Goal: Transaction & Acquisition: Purchase product/service

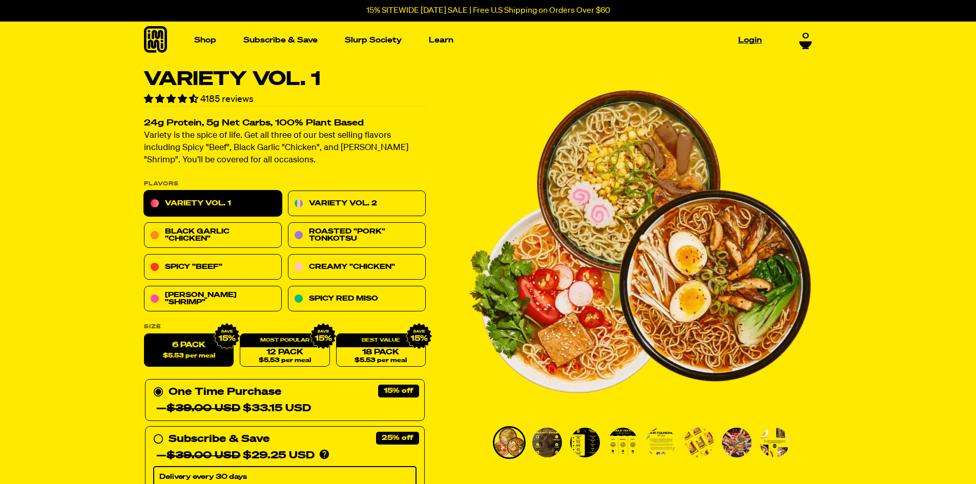
click at [743, 37] on link "Login" at bounding box center [750, 40] width 32 height 16
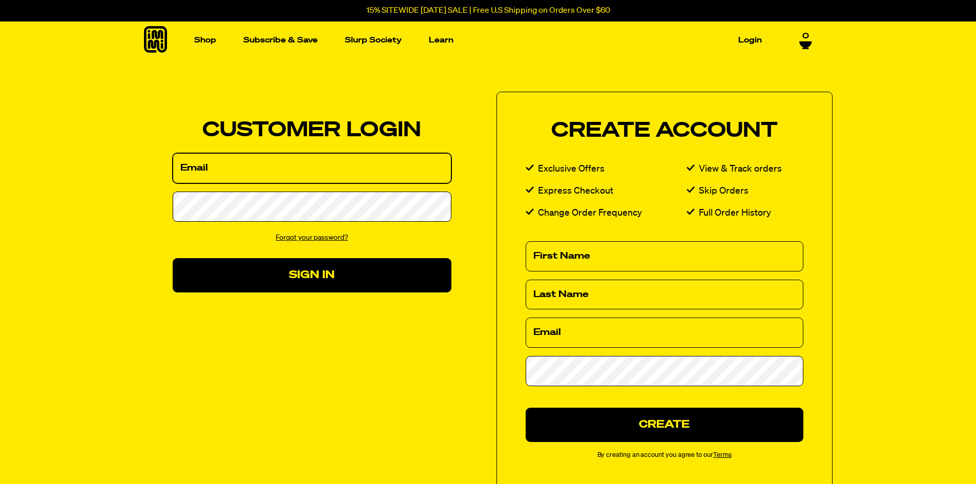
click at [254, 175] on input "Email" at bounding box center [312, 168] width 279 height 30
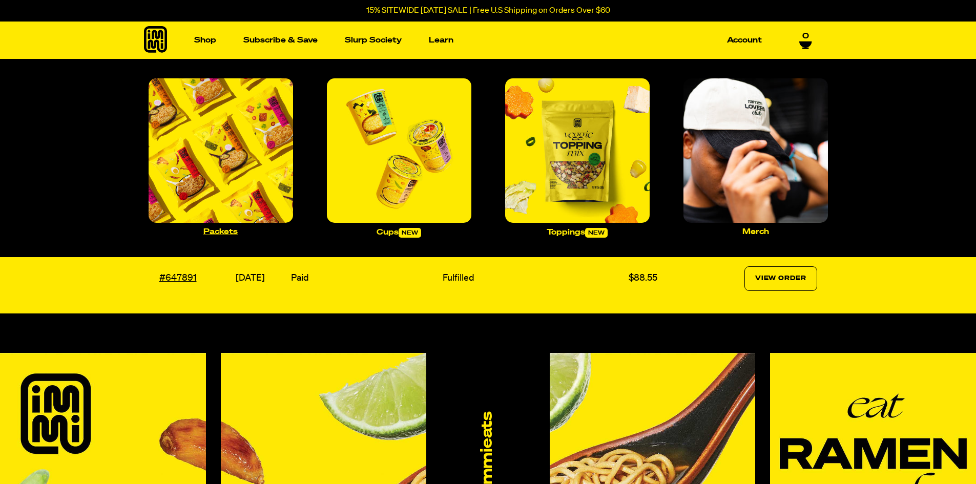
click at [225, 160] on img "Main navigation" at bounding box center [221, 150] width 145 height 145
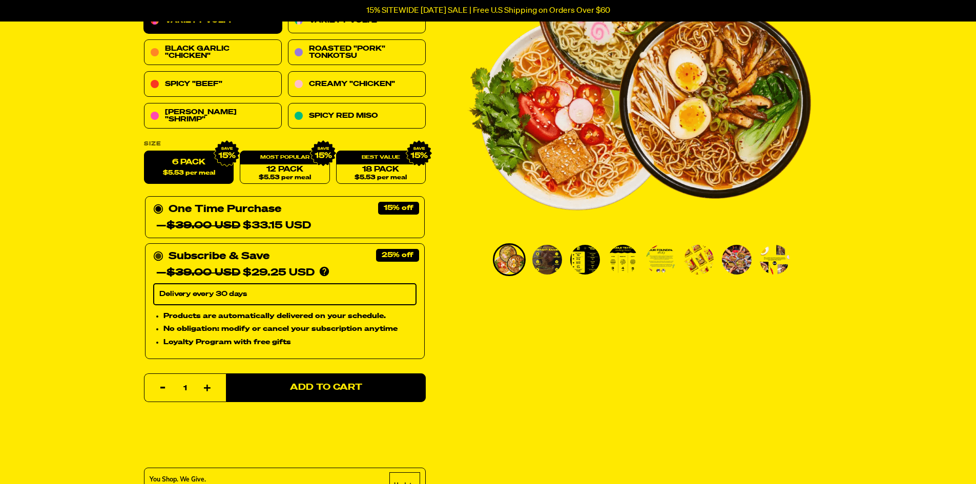
scroll to position [154, 0]
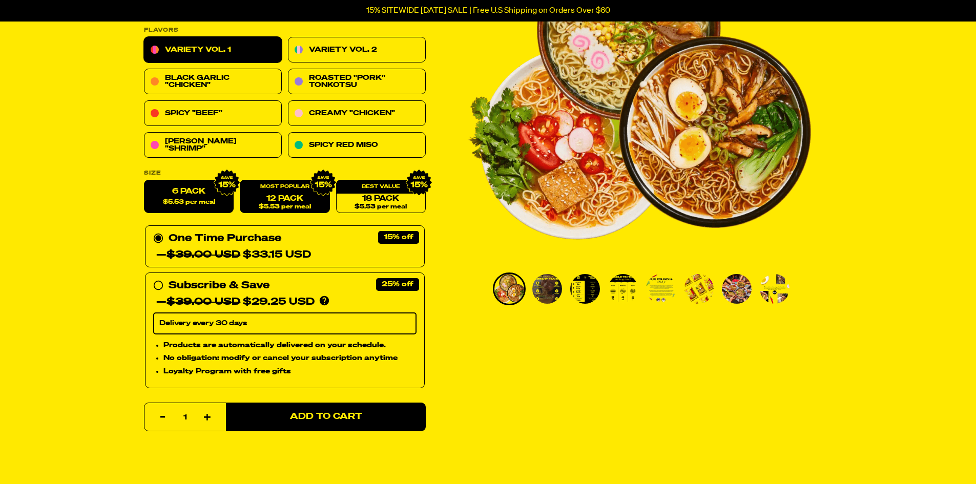
click at [279, 199] on link "12 Pack $5.53 per meal" at bounding box center [285, 196] width 90 height 33
radio input "false"
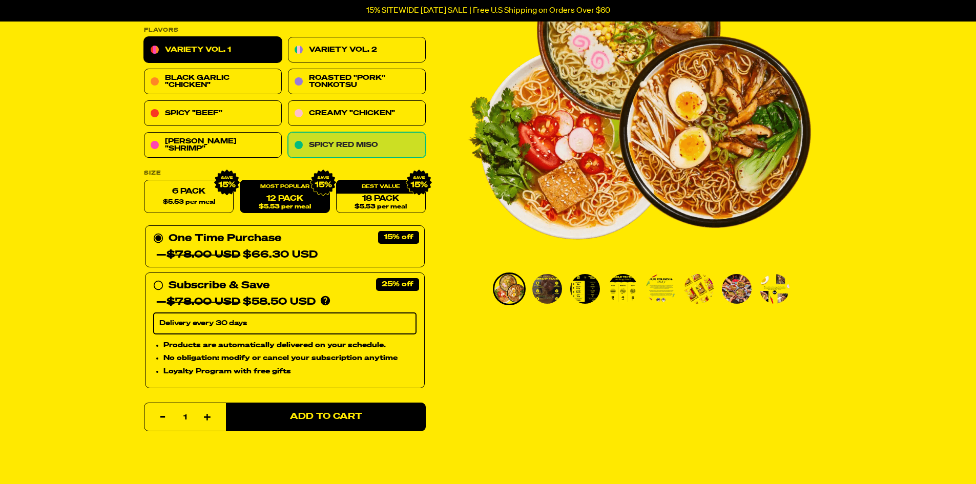
click at [324, 136] on link "Spicy Red Miso" at bounding box center [357, 146] width 138 height 26
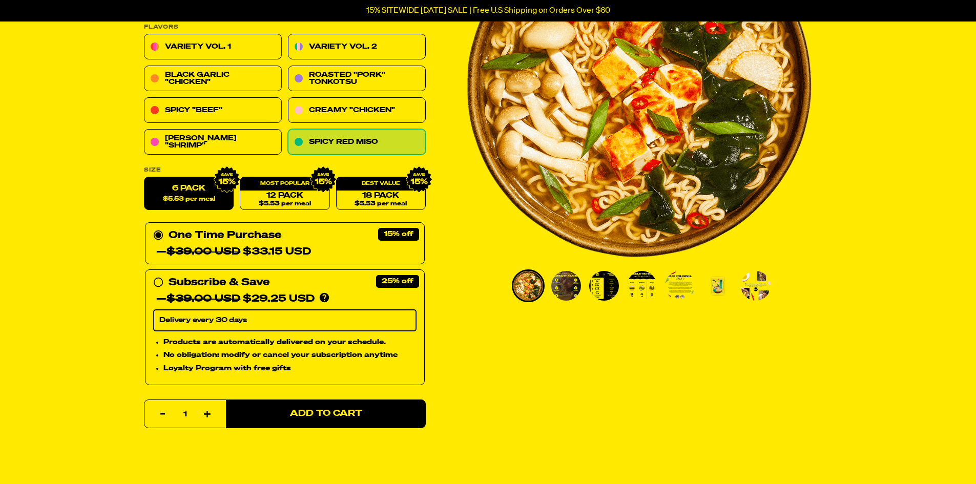
scroll to position [154, 0]
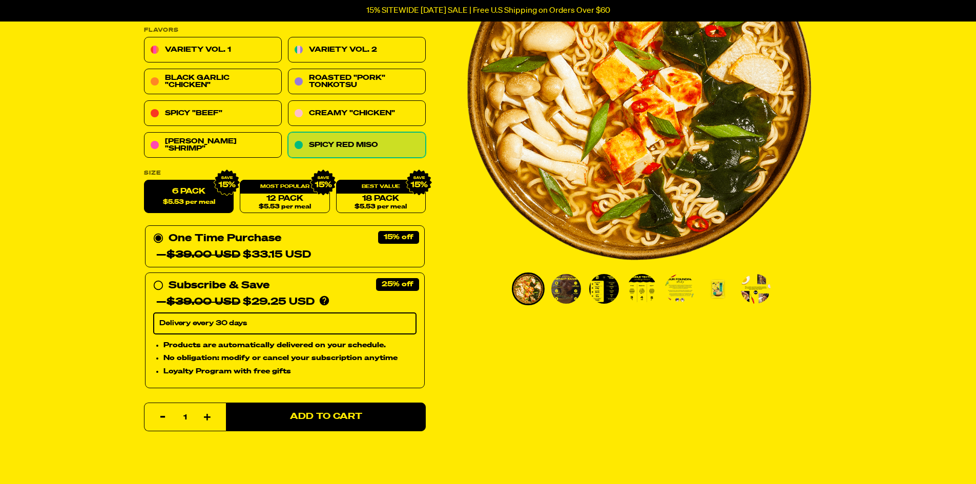
click at [564, 292] on img "Go to slide 2" at bounding box center [566, 289] width 30 height 30
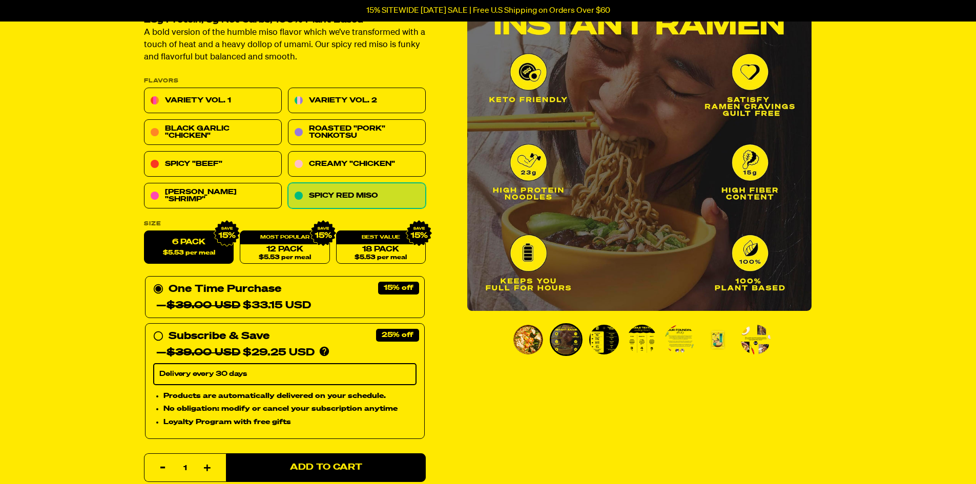
scroll to position [102, 0]
click at [610, 339] on img "Go to slide 3" at bounding box center [604, 340] width 30 height 30
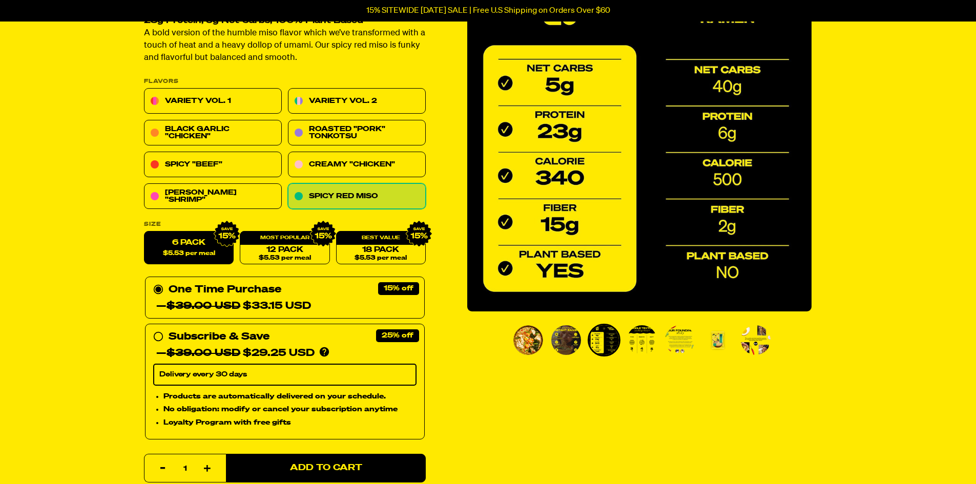
click at [610, 339] on img "Go to slide 3" at bounding box center [604, 340] width 30 height 30
click at [648, 334] on img "Go to slide 4" at bounding box center [642, 340] width 30 height 30
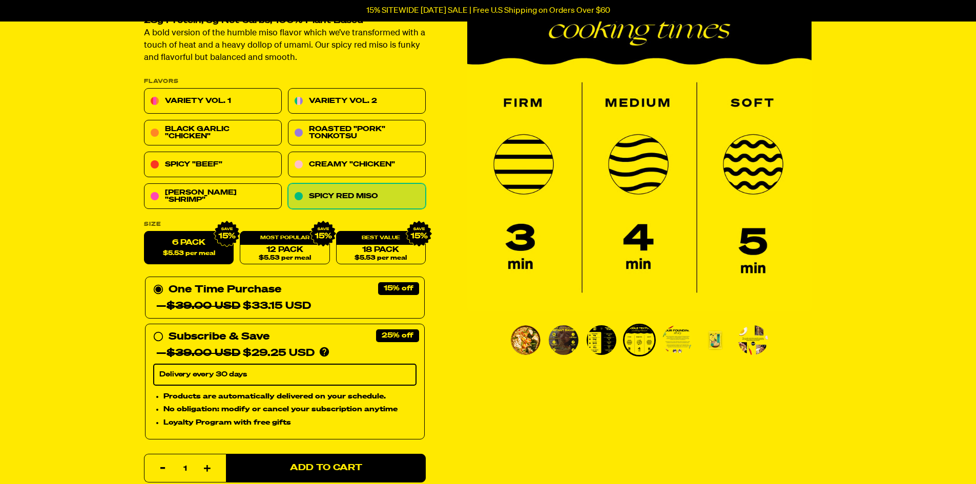
click at [688, 338] on img "Go to slide 5" at bounding box center [678, 340] width 30 height 30
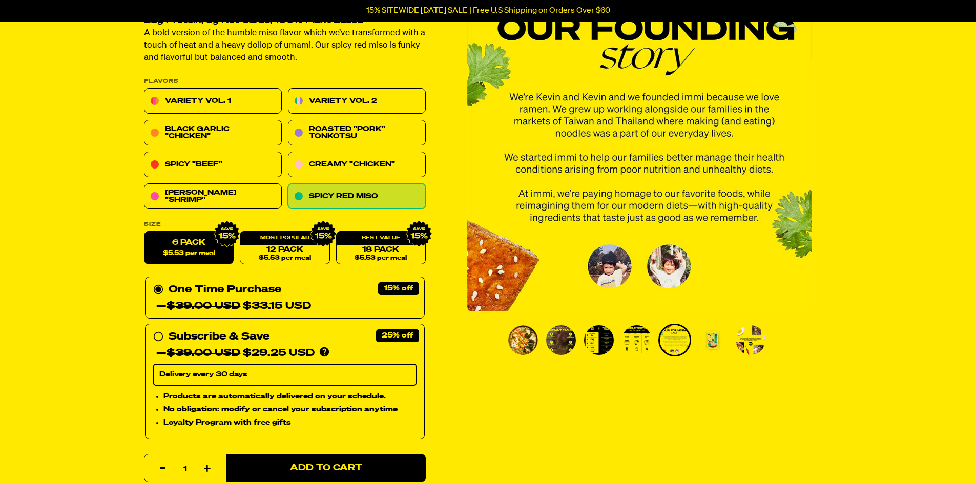
click at [709, 338] on img "Go to slide 6" at bounding box center [713, 340] width 30 height 30
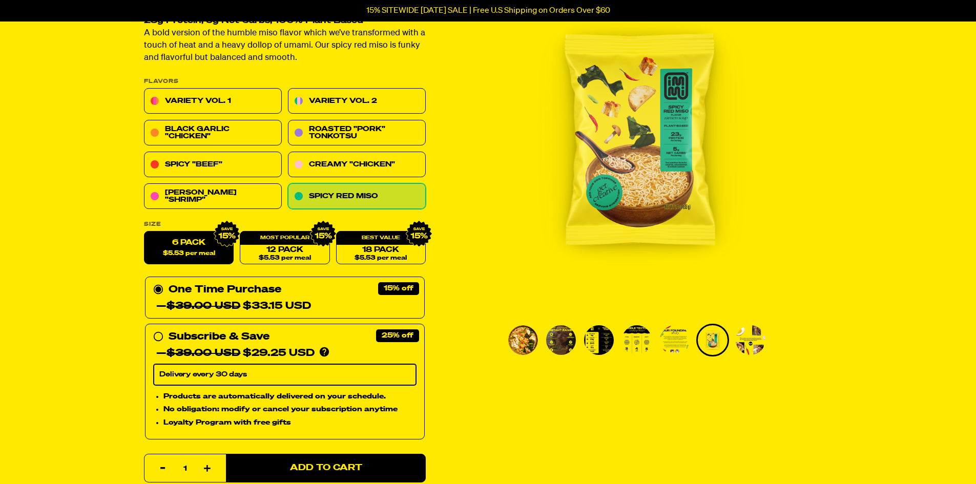
click at [749, 337] on img "Go to slide 7" at bounding box center [751, 340] width 30 height 30
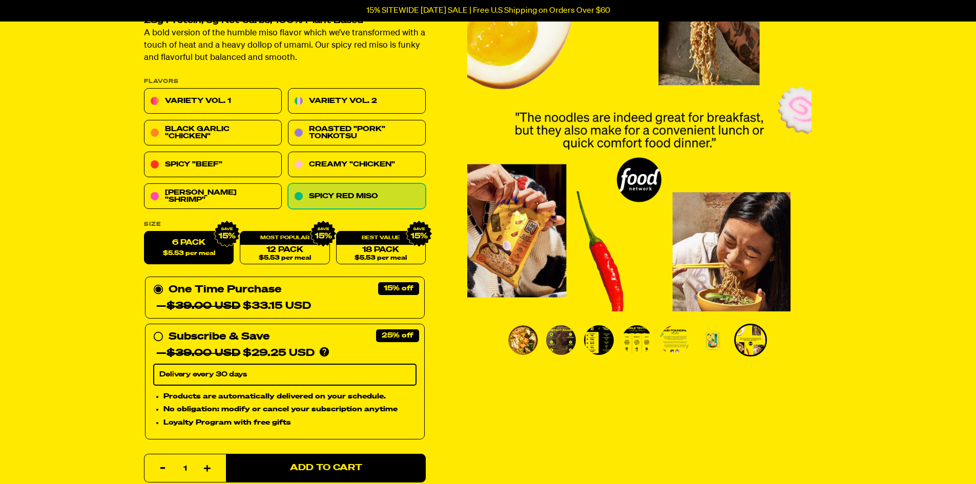
click at [605, 346] on img "Go to slide 3" at bounding box center [599, 340] width 30 height 30
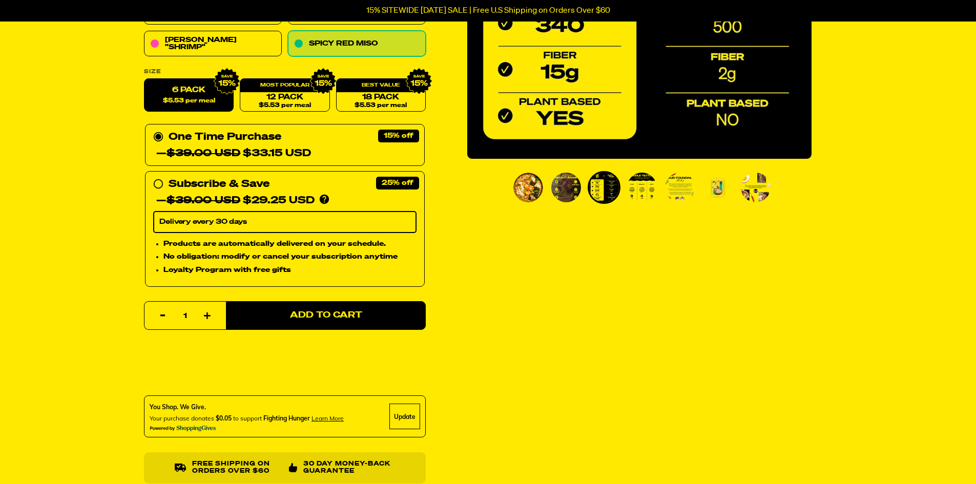
scroll to position [256, 0]
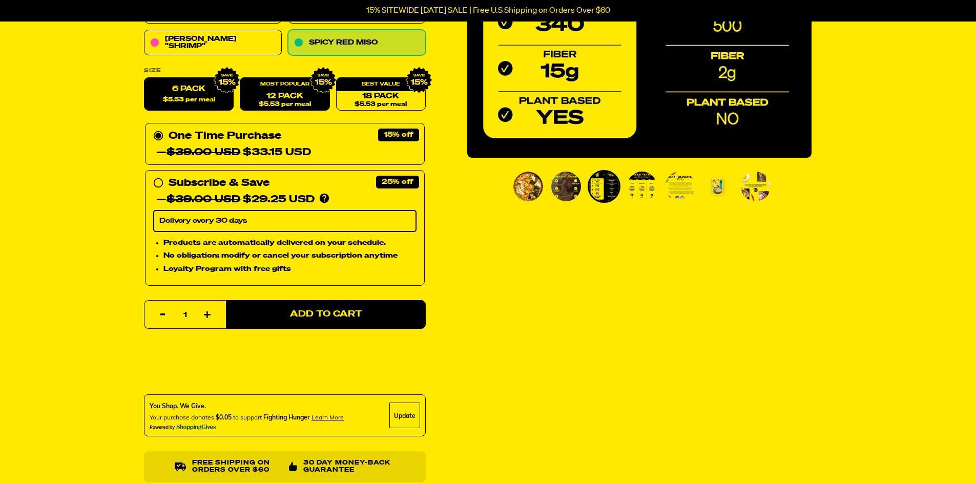
click at [290, 91] on div "12 Pack $5.53 per meal" at bounding box center [285, 94] width 90 height 33
click at [300, 107] on span "$5.53 per meal" at bounding box center [284, 104] width 52 height 7
radio input "false"
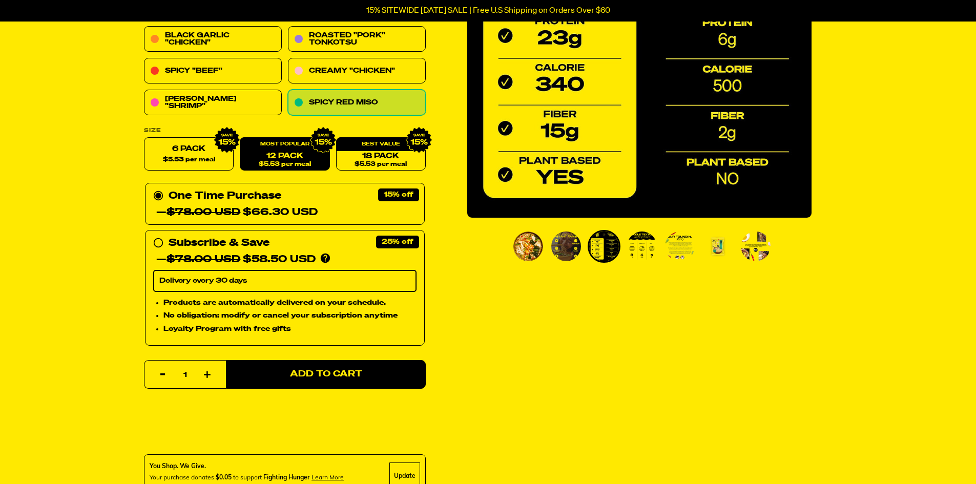
scroll to position [51, 0]
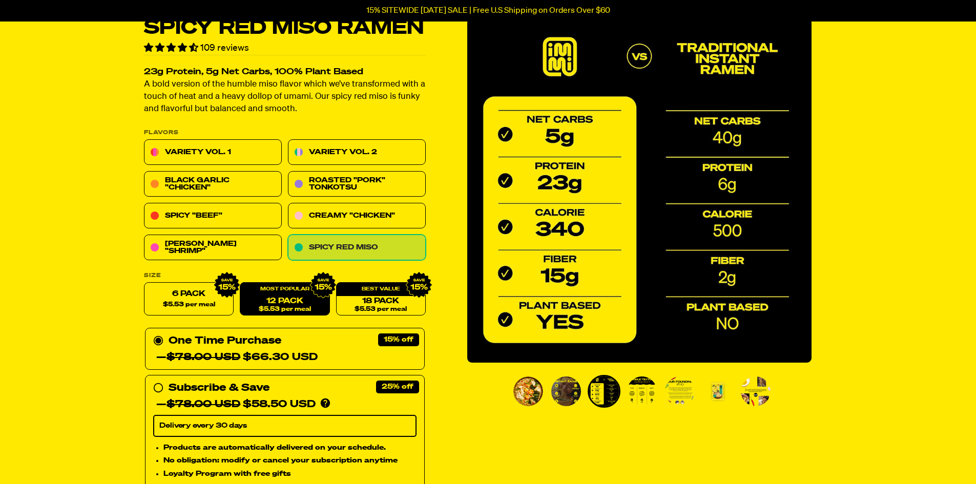
click at [352, 240] on link "Spicy Red Miso" at bounding box center [357, 248] width 138 height 26
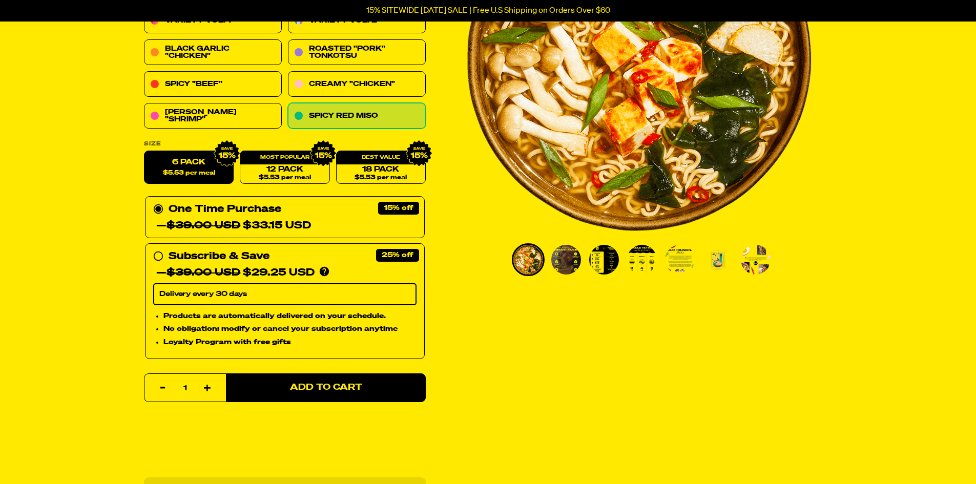
scroll to position [205, 0]
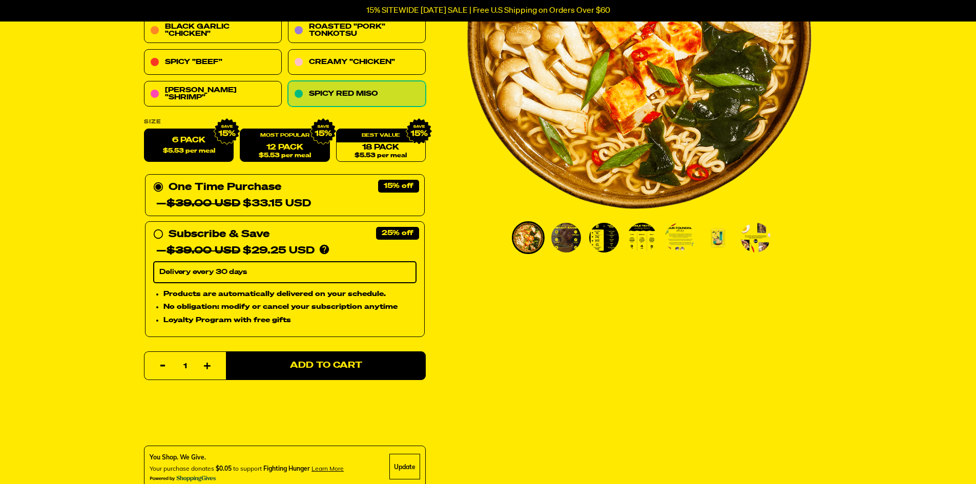
click at [293, 146] on link "12 Pack $5.53 per meal" at bounding box center [285, 145] width 90 height 33
radio input "false"
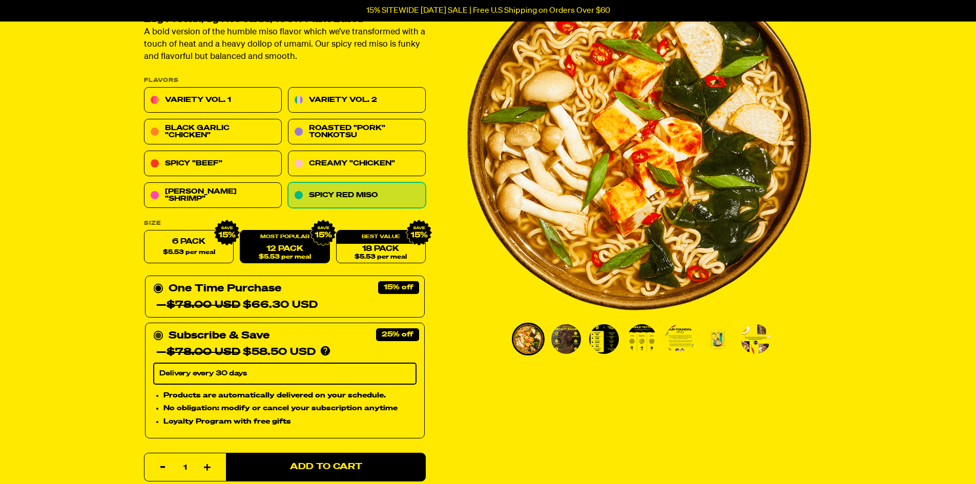
scroll to position [102, 0]
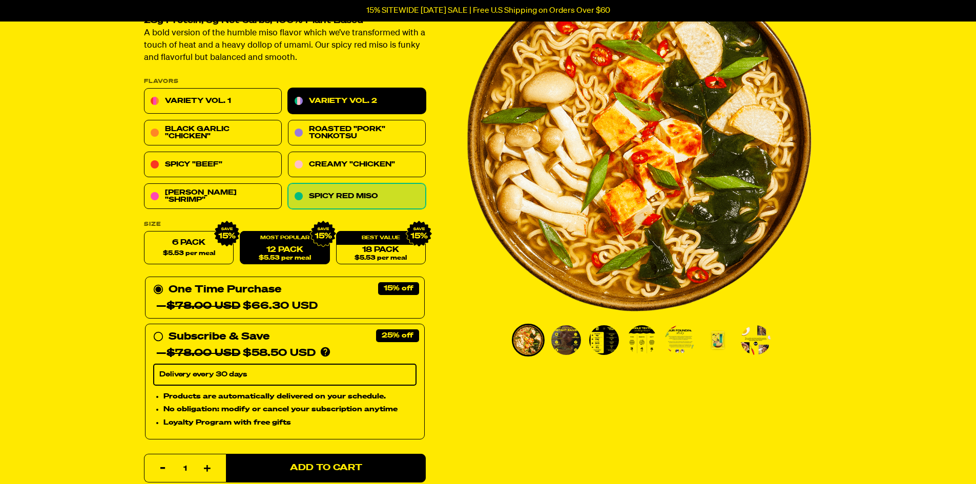
click at [344, 97] on link "Variety Vol. 2" at bounding box center [357, 102] width 138 height 26
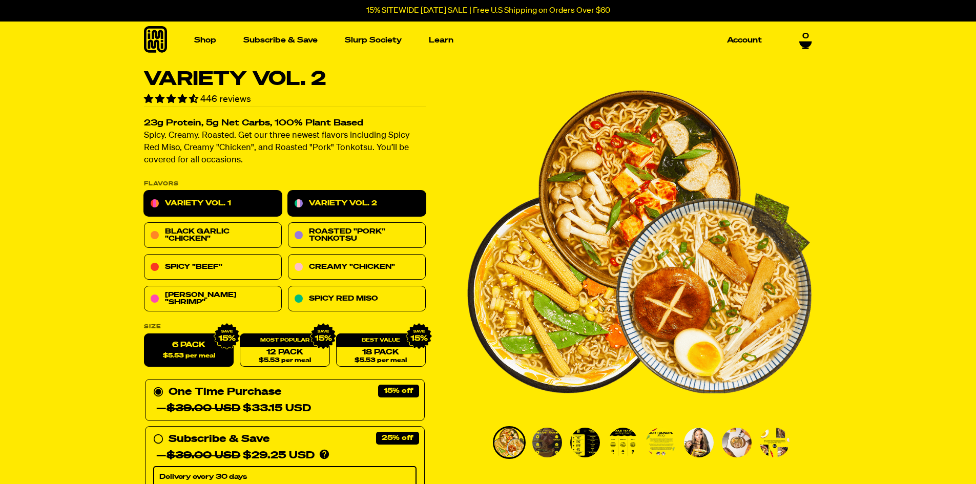
click at [197, 204] on link "Variety Vol. 1" at bounding box center [213, 204] width 138 height 26
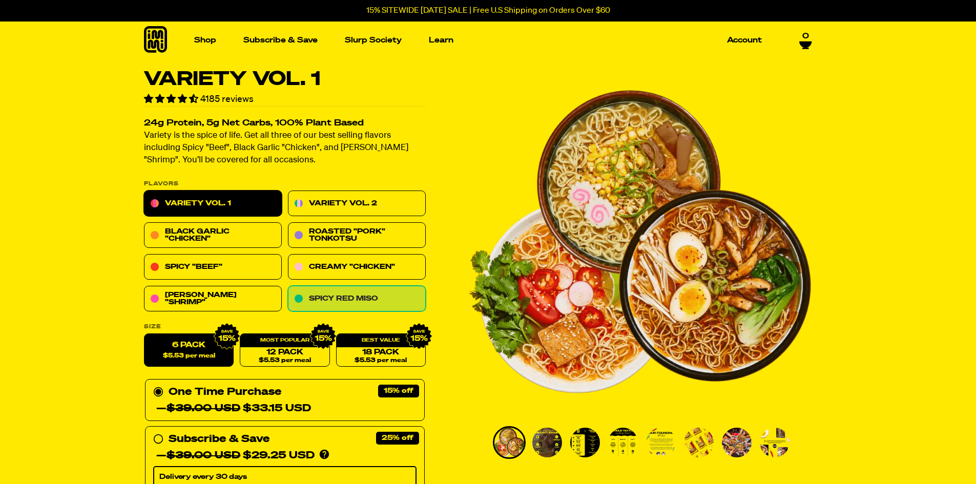
click at [345, 295] on link "Spicy Red Miso" at bounding box center [357, 299] width 138 height 26
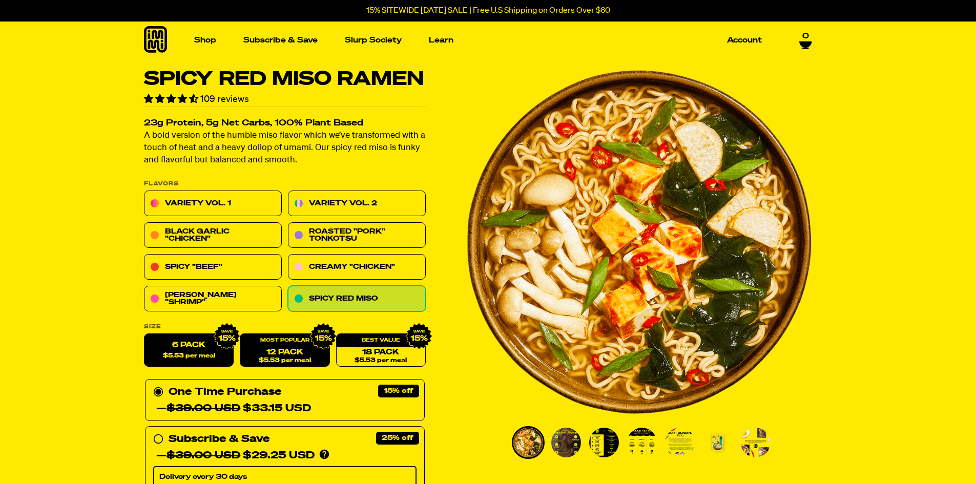
click at [277, 358] on span "$5.53 per meal" at bounding box center [284, 361] width 52 height 7
radio input "false"
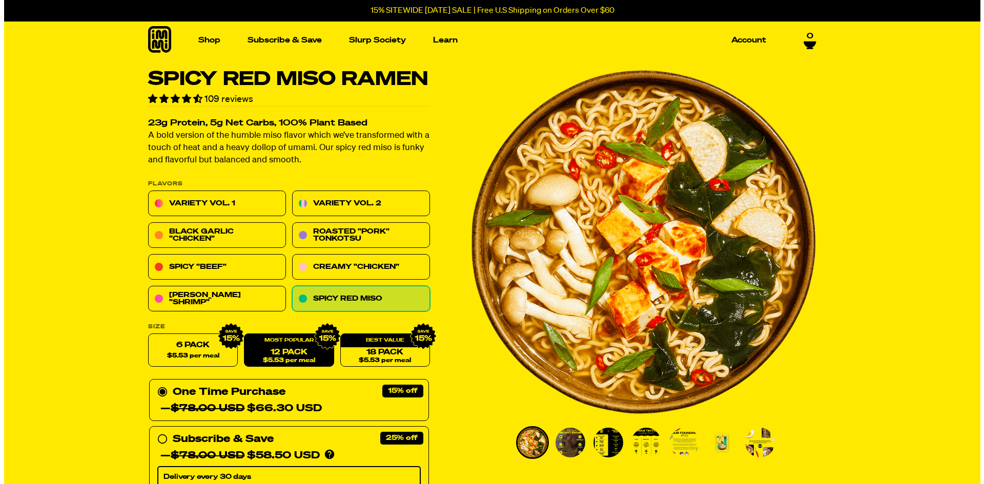
scroll to position [205, 0]
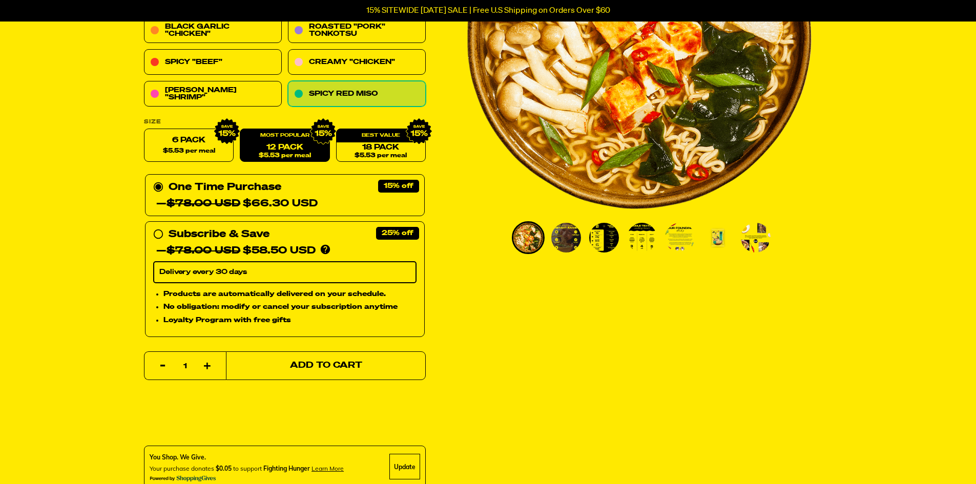
click at [299, 363] on span "Add to Cart" at bounding box center [326, 366] width 72 height 9
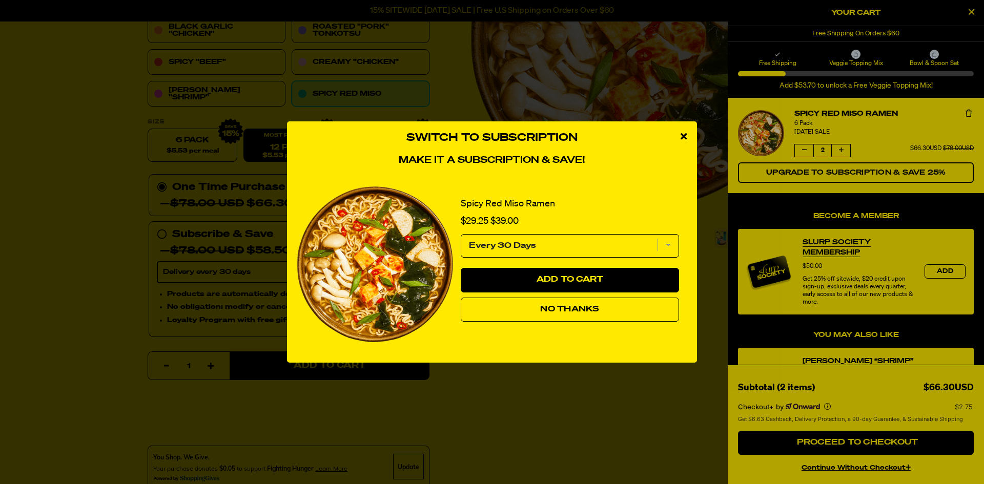
click at [584, 306] on span "No Thanks" at bounding box center [569, 309] width 59 height 8
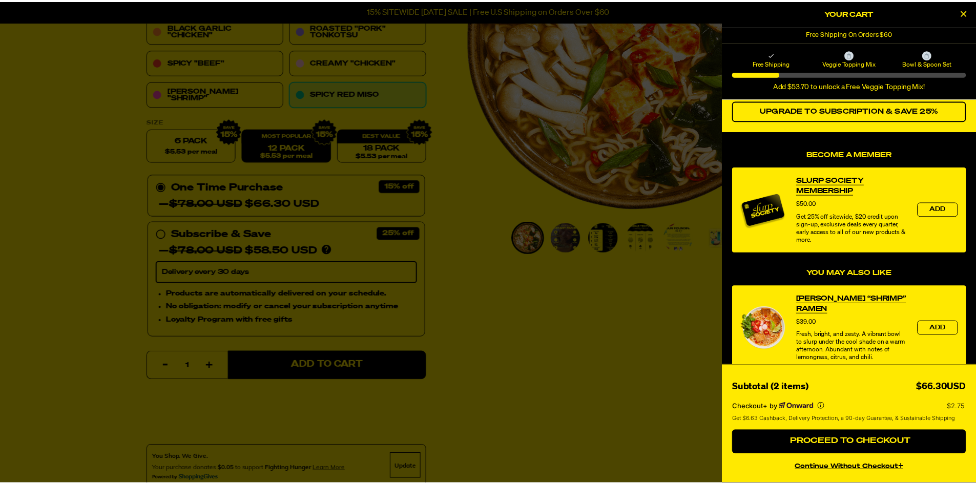
scroll to position [0, 0]
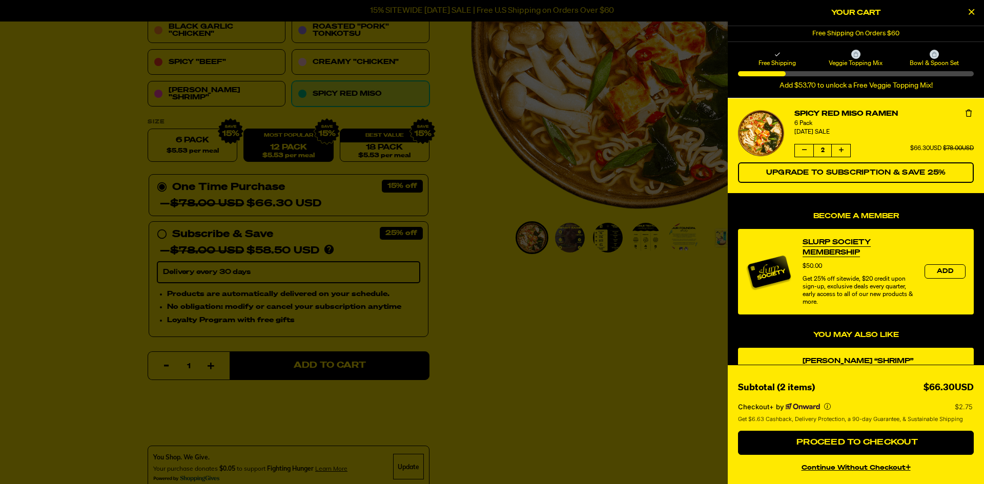
click at [810, 150] on button "Decrease quantity of Spicy Red Miso Ramen" at bounding box center [804, 151] width 18 height 12
click at [533, 330] on div at bounding box center [492, 242] width 984 height 484
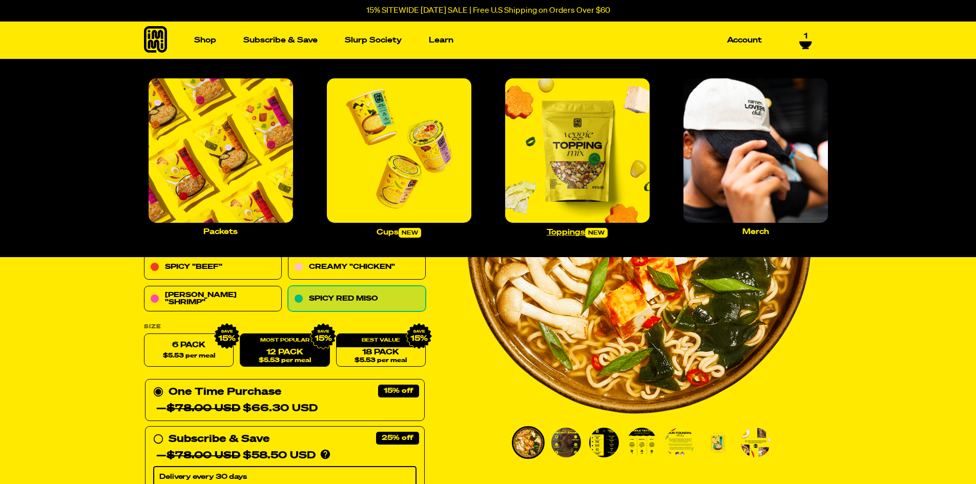
click at [574, 146] on img "Main navigation" at bounding box center [577, 150] width 145 height 145
